Goal: Transaction & Acquisition: Purchase product/service

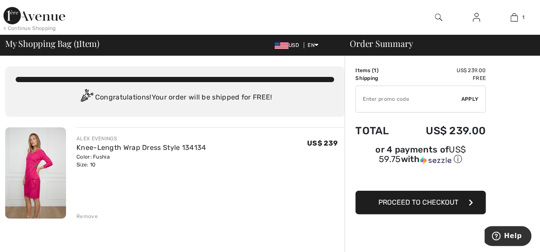
click at [399, 205] on button "Proceed to Checkout" at bounding box center [420, 202] width 130 height 23
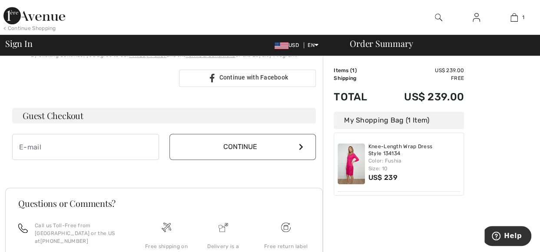
scroll to position [232, 0]
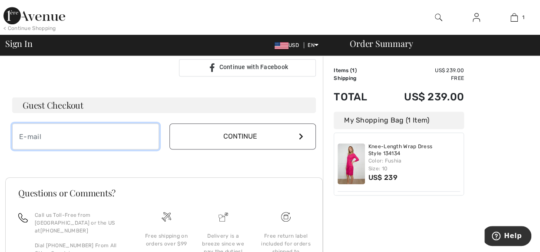
click at [116, 134] on input "email" at bounding box center [85, 136] width 147 height 26
type input "lori.eckberg93@yahoo.com"
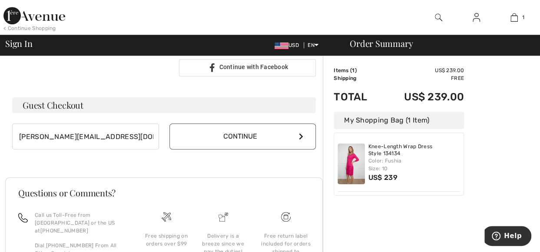
click at [282, 134] on button "Continue" at bounding box center [242, 136] width 147 height 26
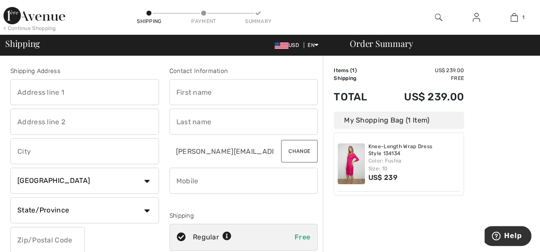
click at [79, 91] on input "text" at bounding box center [84, 92] width 149 height 26
type input "[STREET_ADDRESS]"
type input "Lori"
type input "Eckberg"
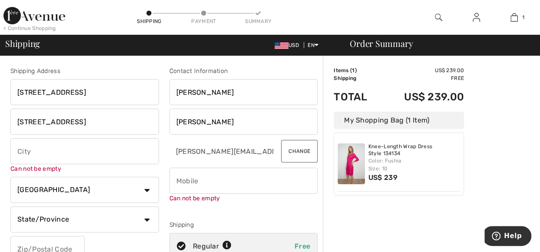
click at [56, 154] on input "text" at bounding box center [84, 151] width 149 height 26
click at [110, 121] on input "13284 Glade Meadow Lane" at bounding box center [84, 122] width 149 height 26
drag, startPoint x: 110, startPoint y: 121, endPoint x: -5, endPoint y: 120, distance: 115.1
click at [0, 120] on html "We value your privacy We use cookies to enhance your browsing experience, serve…" at bounding box center [270, 126] width 540 height 252
click at [46, 147] on input "text" at bounding box center [84, 151] width 149 height 26
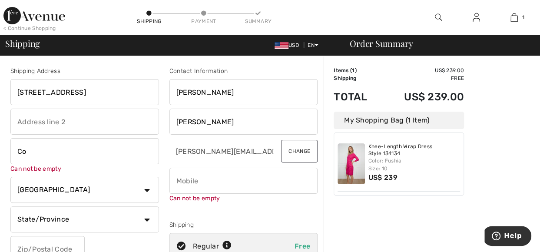
type input "Co"
click at [140, 186] on select "Country Canada United States Afghanistan Aland Islands Albania Algeria American…" at bounding box center [84, 190] width 149 height 26
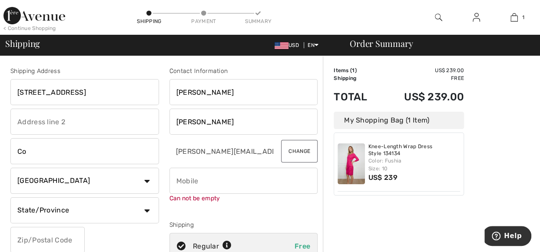
select select "US"
click at [10, 168] on select "Country Canada United States Afghanistan Aland Islands Albania Algeria American…" at bounding box center [84, 181] width 149 height 26
click at [64, 149] on input "Co" at bounding box center [84, 151] width 149 height 26
type input "Conroe"
click at [108, 208] on select "State/Province Alabama Alaska American Samoa Arizona Arkansas California Colora…" at bounding box center [84, 210] width 149 height 26
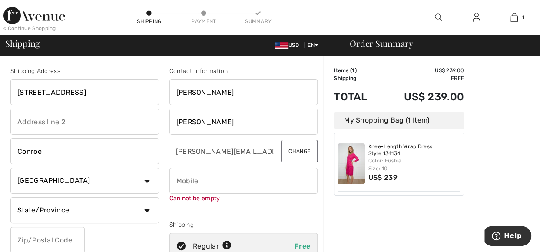
select select "TX"
click at [10, 197] on select "State/Province Alabama Alaska American Samoa Arizona Arkansas California Colora…" at bounding box center [84, 210] width 149 height 26
click at [220, 178] on input "phone" at bounding box center [243, 181] width 149 height 26
type input "8324234613"
type input "77302"
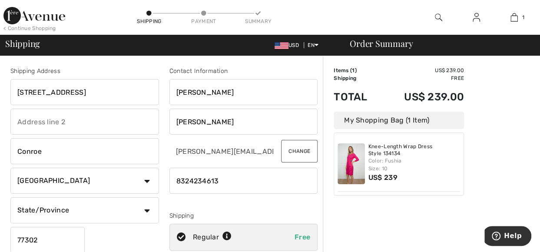
type input "13284 Glade Meadow Lane"
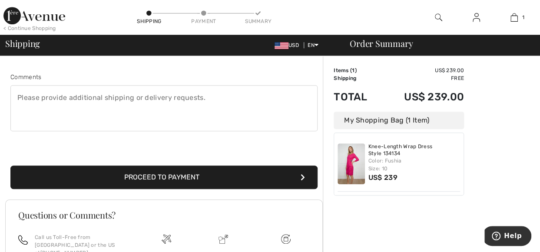
scroll to position [230, 0]
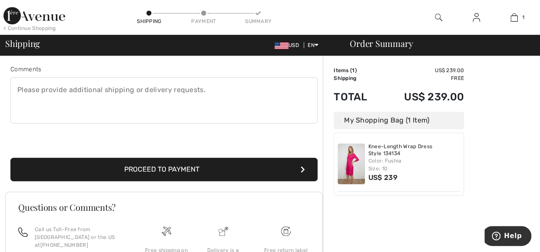
click at [195, 166] on button "Proceed to Payment" at bounding box center [163, 169] width 307 height 23
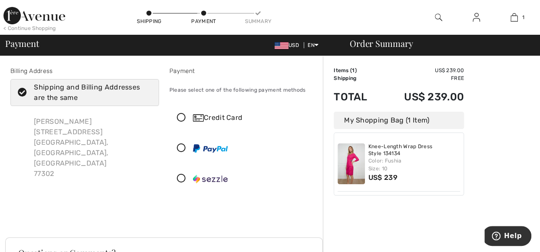
click at [181, 113] on icon at bounding box center [181, 117] width 23 height 9
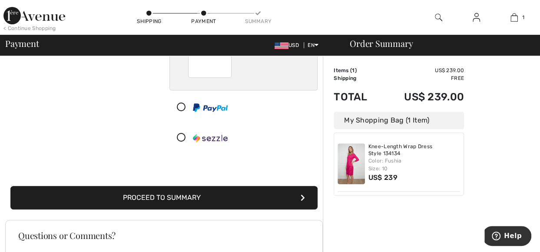
scroll to position [139, 0]
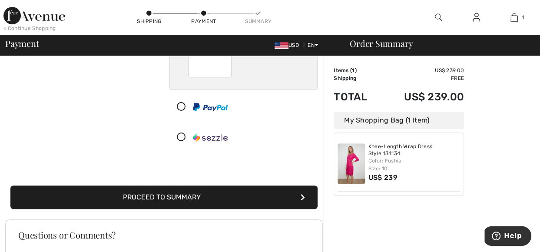
click at [201, 195] on button "Proceed to Summary" at bounding box center [163, 197] width 307 height 23
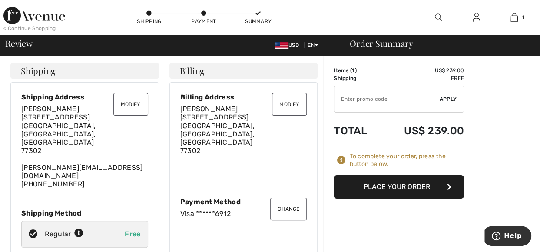
click at [403, 186] on button "Place Your Order" at bounding box center [399, 186] width 130 height 23
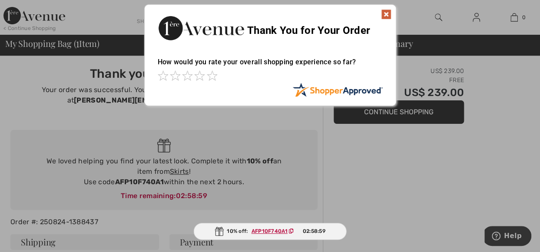
click at [384, 14] on img at bounding box center [386, 14] width 10 height 10
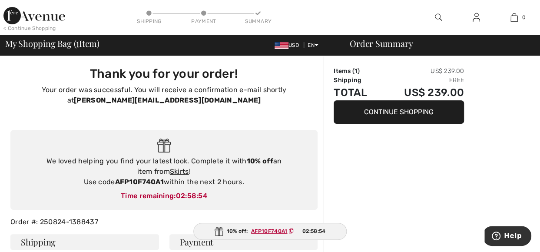
click at [44, 17] on img at bounding box center [34, 15] width 62 height 17
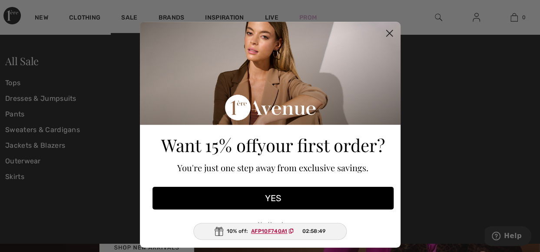
click at [385, 31] on circle "Close dialog" at bounding box center [389, 33] width 14 height 14
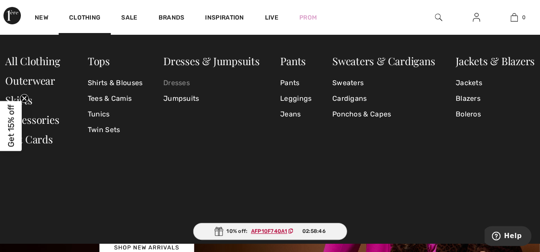
click at [172, 84] on link "Dresses" at bounding box center [211, 83] width 96 height 16
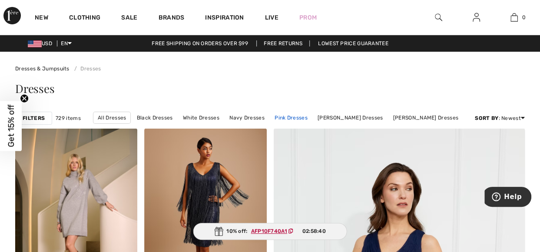
click at [295, 114] on link "Pink Dresses" at bounding box center [291, 117] width 42 height 11
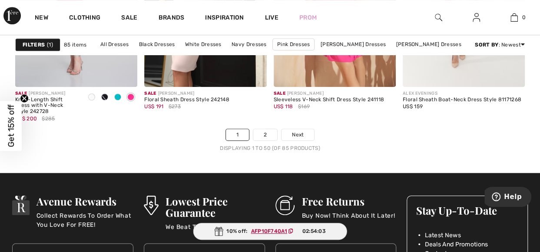
scroll to position [3550, 0]
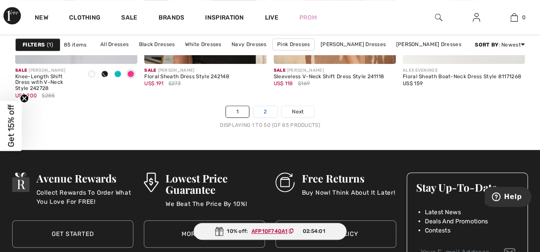
click at [262, 108] on link "2" at bounding box center [265, 111] width 24 height 11
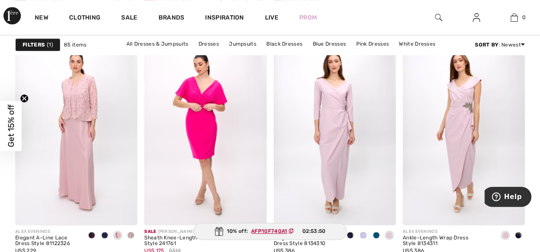
scroll to position [542, 0]
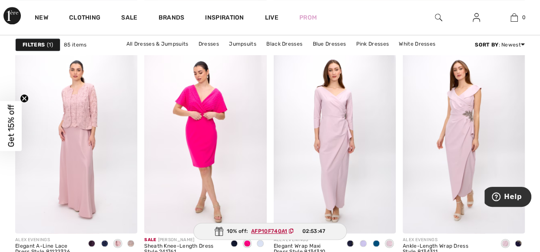
drag, startPoint x: 537, startPoint y: 58, endPoint x: 551, endPoint y: 60, distance: 14.4
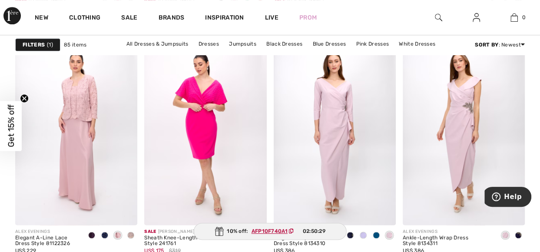
scroll to position [530, 0]
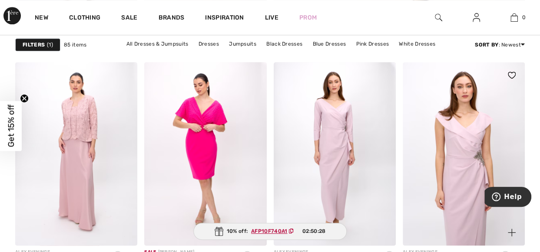
click at [467, 112] on img at bounding box center [464, 153] width 122 height 183
